Goal: Check status: Check status

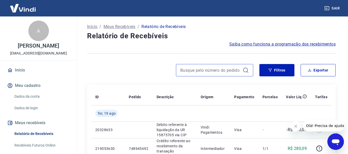
click at [185, 71] on input at bounding box center [210, 70] width 60 height 8
paste input "756341846"
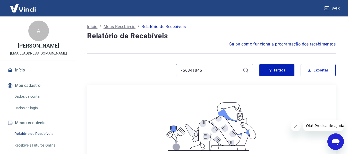
drag, startPoint x: 202, startPoint y: 69, endPoint x: 171, endPoint y: 73, distance: 31.4
click at [176, 72] on div "756341846" at bounding box center [214, 70] width 77 height 12
paste input "60580"
type input "756360580"
